Goal: Task Accomplishment & Management: Manage account settings

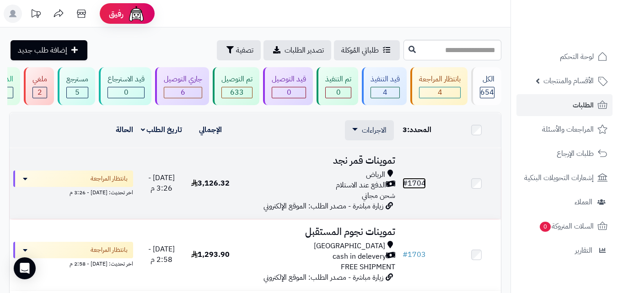
click at [413, 189] on link "# 1704" at bounding box center [414, 183] width 23 height 11
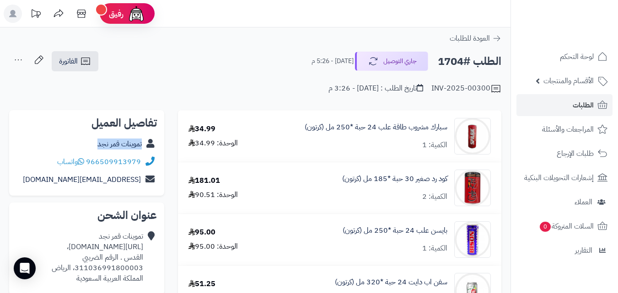
copy div "تموينات قمر نجد"
drag, startPoint x: 87, startPoint y: 142, endPoint x: 133, endPoint y: 126, distance: 49.2
click at [149, 143] on div "تموينات قمر نجد" at bounding box center [86, 144] width 141 height 18
drag, startPoint x: 449, startPoint y: 129, endPoint x: 379, endPoint y: 151, distance: 73.5
click at [379, 151] on div "سبارك مشروب طاقة علب 24 حبة *250 مل (كرتون) الكمية: 1" at bounding box center [380, 136] width 235 height 37
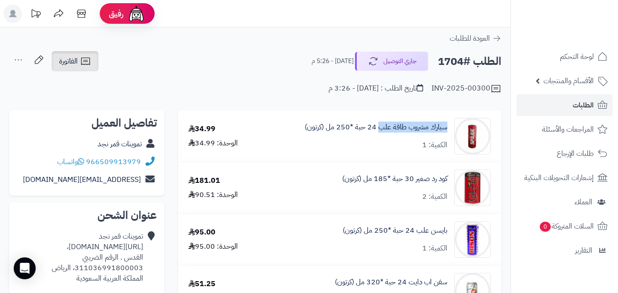
click at [76, 67] on span "الفاتورة" at bounding box center [68, 61] width 19 height 11
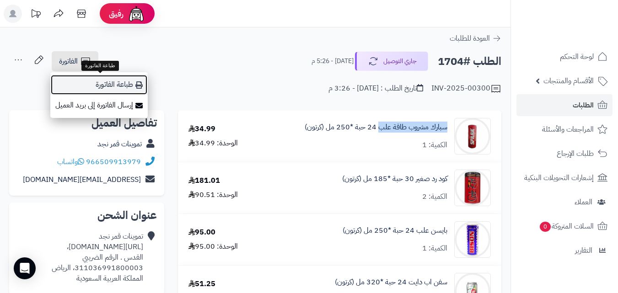
click at [108, 82] on link "طباعة الفاتورة" at bounding box center [99, 85] width 98 height 21
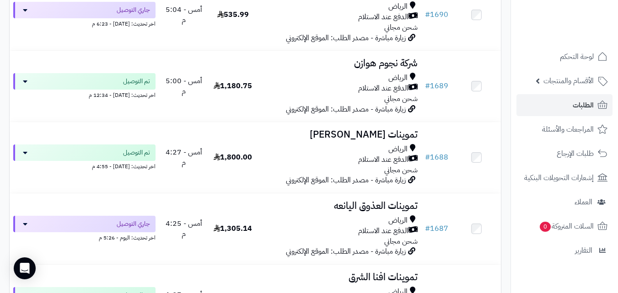
scroll to position [1269, 0]
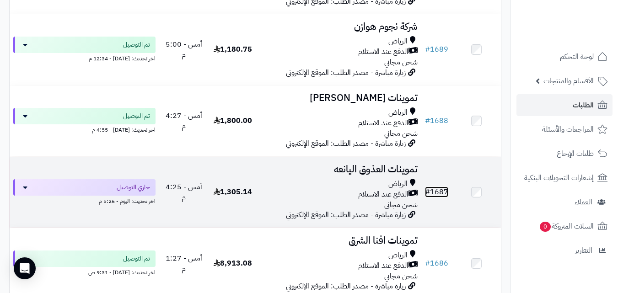
click at [432, 198] on link "# 1687" at bounding box center [436, 192] width 23 height 11
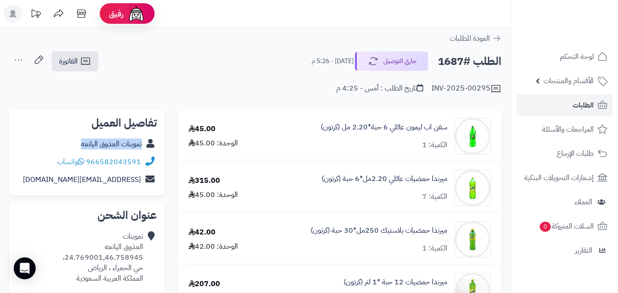
copy div "تموينات العذوق اليانعه"
drag, startPoint x: 85, startPoint y: 145, endPoint x: 157, endPoint y: 146, distance: 72.3
click at [157, 146] on div "تفاصيل العميل تموينات العذوق اليانعه 966582043591 واتساب [EMAIL_ADDRESS][DOMAIN…" at bounding box center [86, 153] width 155 height 86
click at [73, 62] on span "الفاتورة" at bounding box center [68, 61] width 19 height 11
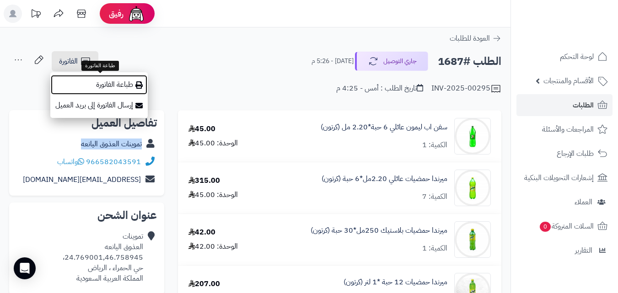
click at [128, 84] on link "طباعة الفاتورة" at bounding box center [99, 85] width 98 height 21
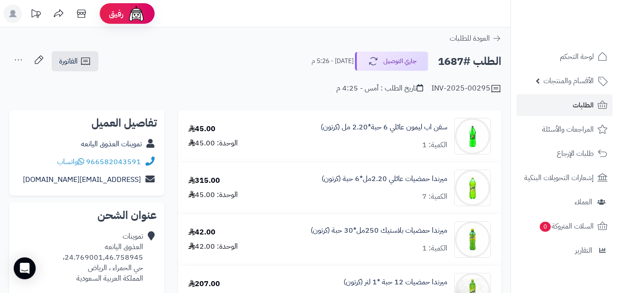
drag, startPoint x: 3, startPoint y: 1, endPoint x: 99, endPoint y: 34, distance: 101.6
click at [110, 34] on div "العودة للطلبات" at bounding box center [255, 38] width 511 height 11
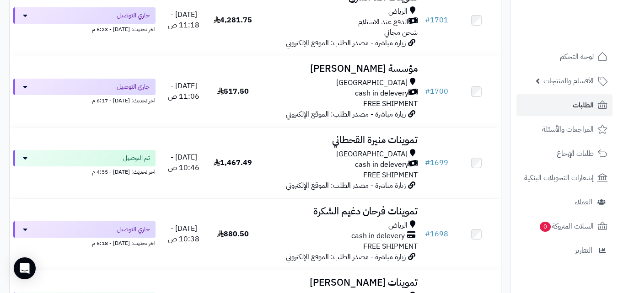
scroll to position [320, 0]
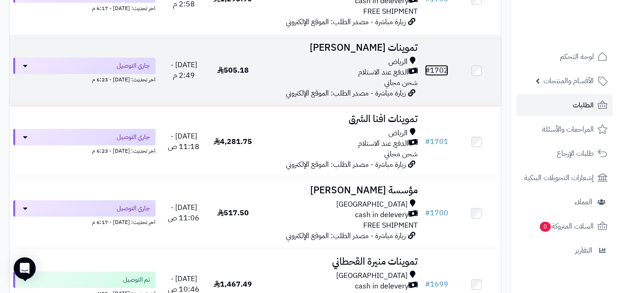
click at [439, 76] on link "# 1702" at bounding box center [436, 70] width 23 height 11
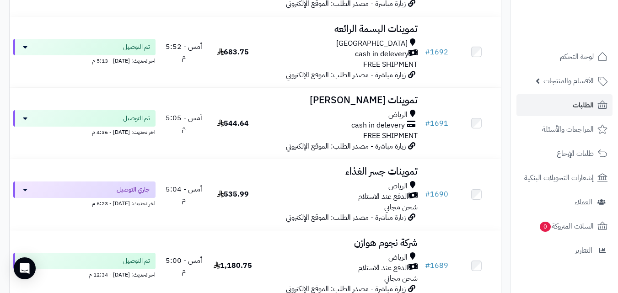
scroll to position [1077, 0]
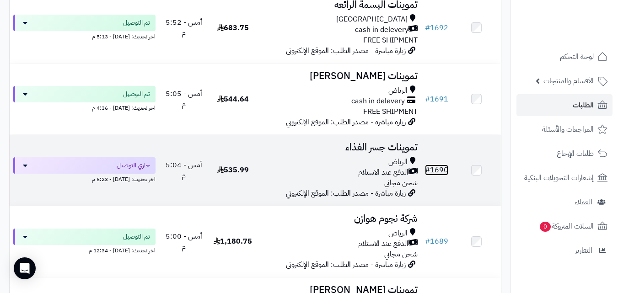
click at [444, 176] on link "# 1690" at bounding box center [436, 170] width 23 height 11
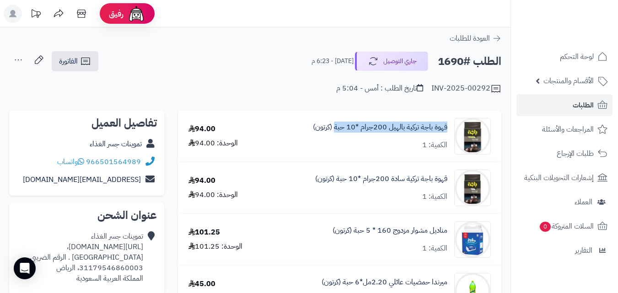
copy link "قهوة باجة تركية بالهيل 200جرام *10 حبة"
drag, startPoint x: 450, startPoint y: 125, endPoint x: 336, endPoint y: 87, distance: 119.0
click at [336, 138] on div "قهوة باجة تركية بالهيل 200جرام *10 حبة (كرتون) الكمية: 1" at bounding box center [384, 136] width 228 height 37
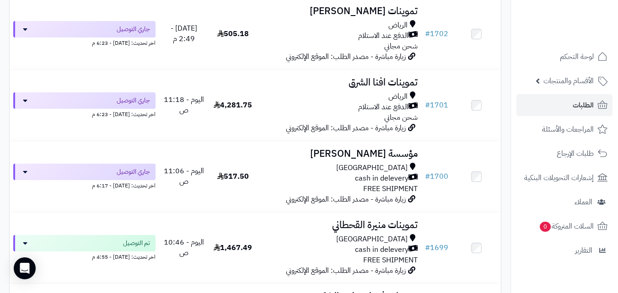
scroll to position [381, 0]
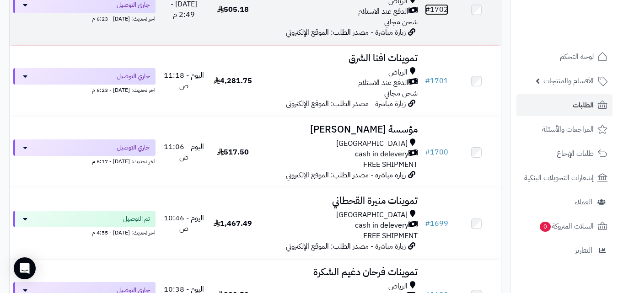
click at [436, 15] on link "# 1702" at bounding box center [436, 9] width 23 height 11
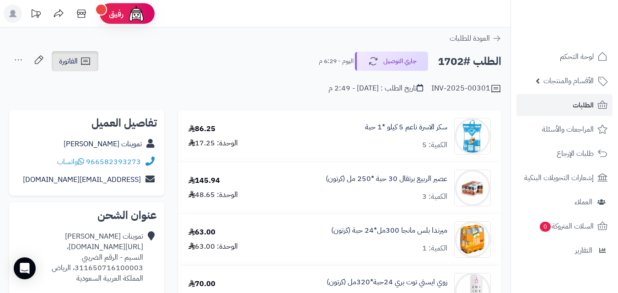
click at [80, 59] on icon at bounding box center [85, 61] width 11 height 11
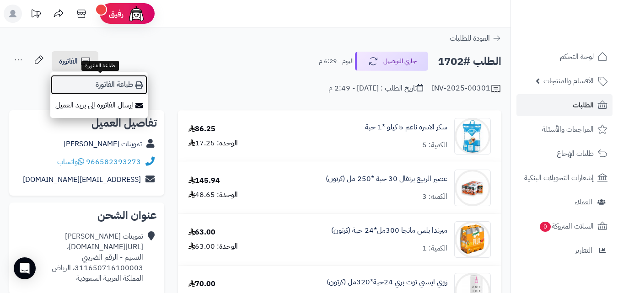
click at [123, 85] on link "طباعة الفاتورة" at bounding box center [99, 85] width 98 height 21
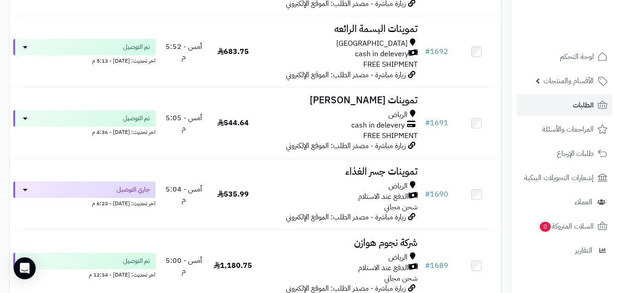
scroll to position [1126, 0]
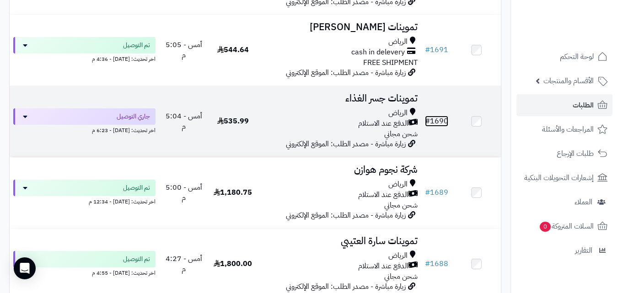
click at [439, 127] on link "# 1690" at bounding box center [436, 121] width 23 height 11
